Goal: Transaction & Acquisition: Obtain resource

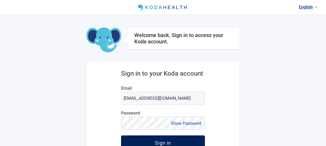
click at [155, 139] on button "Sign in" at bounding box center [163, 143] width 84 height 15
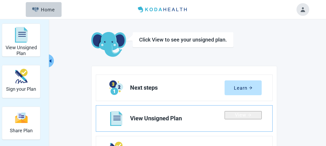
click at [236, 118] on div "View" at bounding box center [243, 115] width 16 height 5
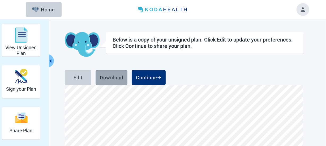
click at [123, 78] on div "Download" at bounding box center [111, 77] width 23 height 5
